Goal: Manage account settings

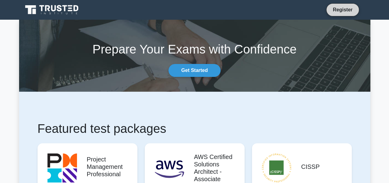
click at [354, 8] on link "Register" at bounding box center [342, 10] width 27 height 8
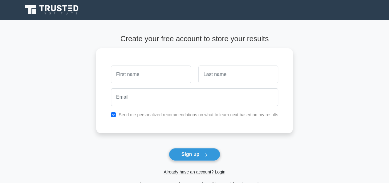
click at [201, 175] on span "Already have an account? Login" at bounding box center [195, 172] width 192 height 7
click at [201, 174] on link "Already have an account? Login" at bounding box center [195, 172] width 62 height 5
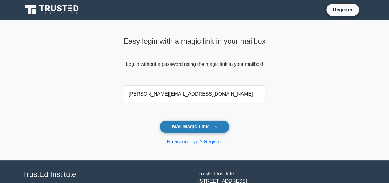
type input "[PERSON_NAME][EMAIL_ADDRESS][DOMAIN_NAME]"
click at [190, 125] on button "Mail Magic Link" at bounding box center [195, 127] width 70 height 13
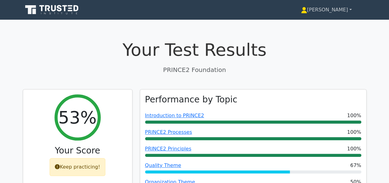
click at [347, 9] on link "[PERSON_NAME]" at bounding box center [326, 10] width 80 height 12
click at [349, 67] on p "PRINCE2 Foundation" at bounding box center [195, 69] width 344 height 9
click at [352, 7] on link "[PERSON_NAME]" at bounding box center [326, 10] width 80 height 12
click at [335, 36] on link "Settings" at bounding box center [311, 34] width 49 height 10
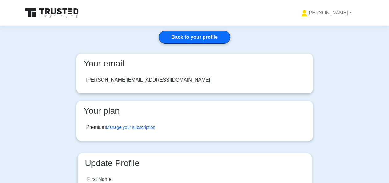
click at [131, 127] on link "Manage your subscription" at bounding box center [130, 127] width 49 height 5
